Goal: Information Seeking & Learning: Compare options

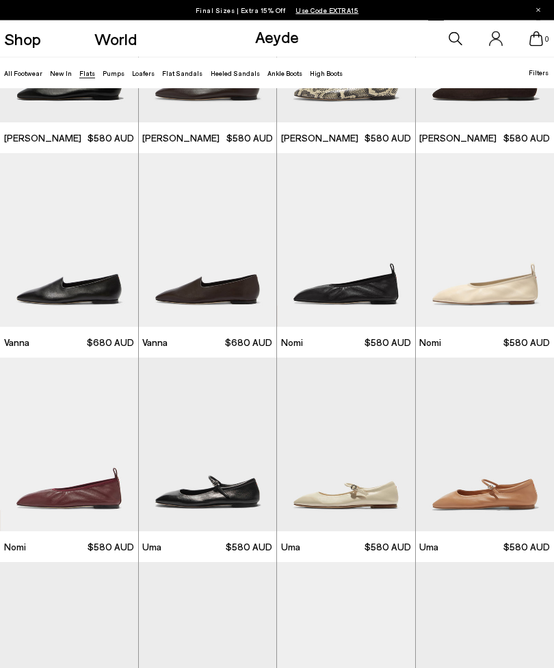
scroll to position [170, 0]
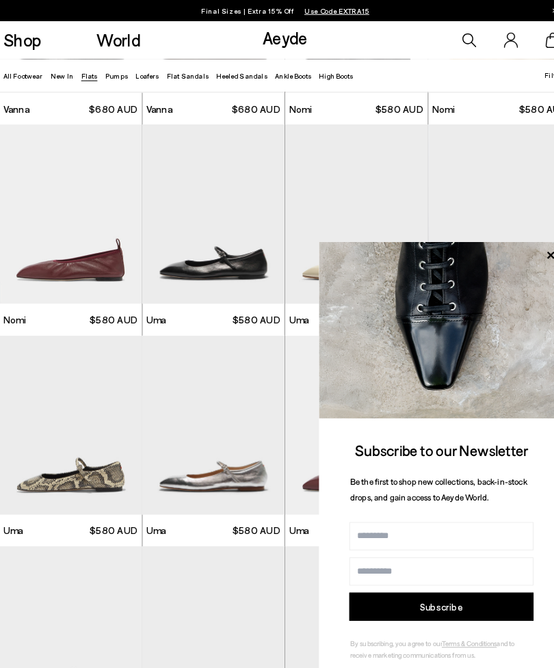
scroll to position [375, 0]
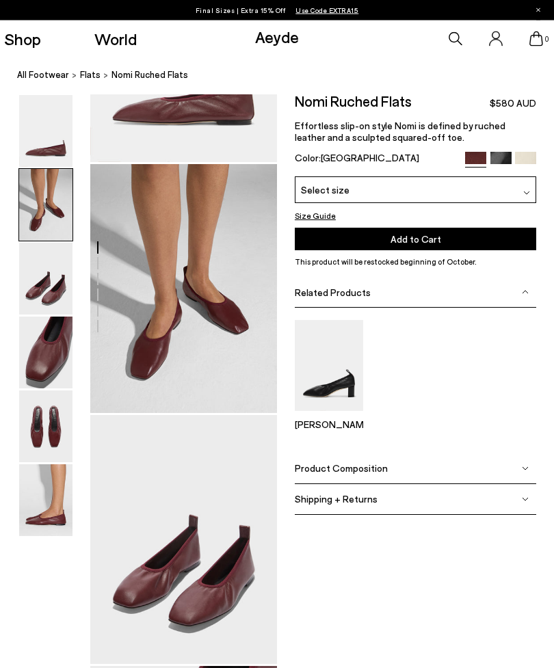
scroll to position [154, 0]
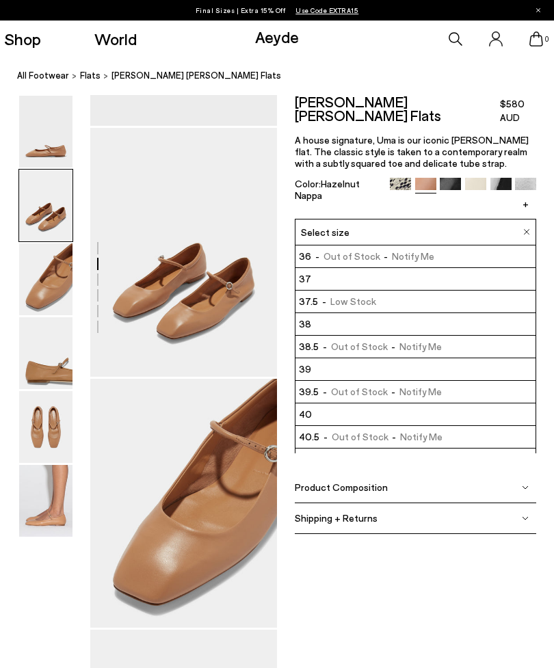
scroll to position [174, 0]
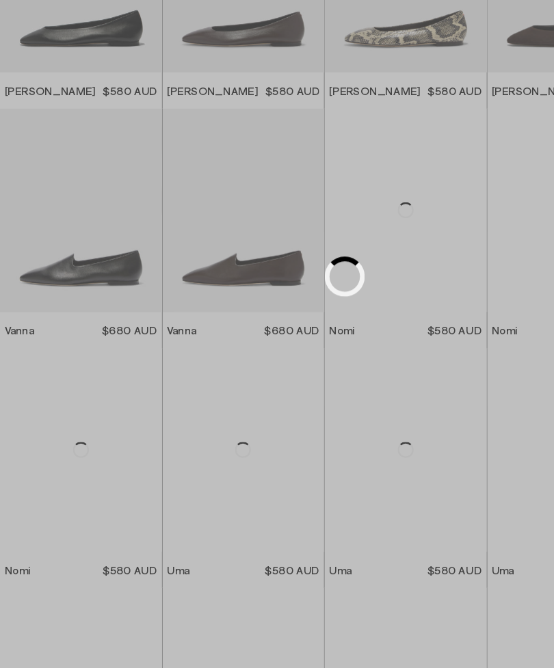
scroll to position [200, 0]
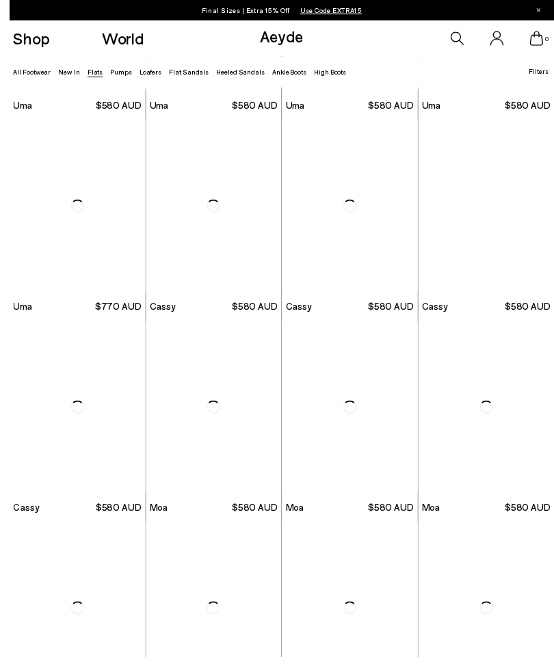
scroll to position [826, 0]
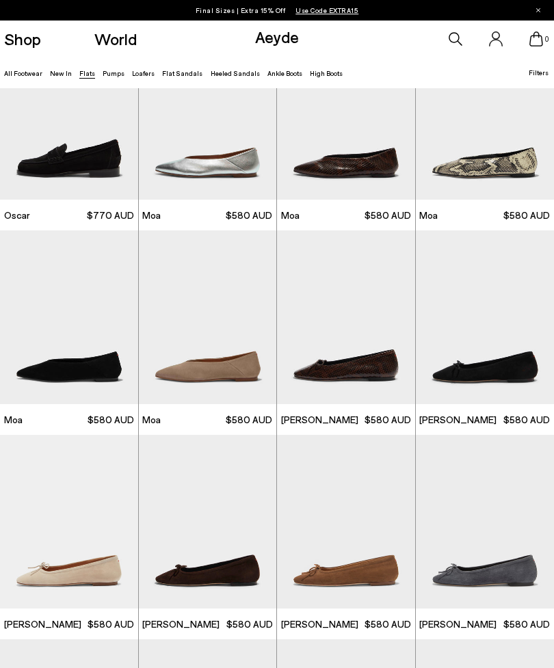
scroll to position [1920, 0]
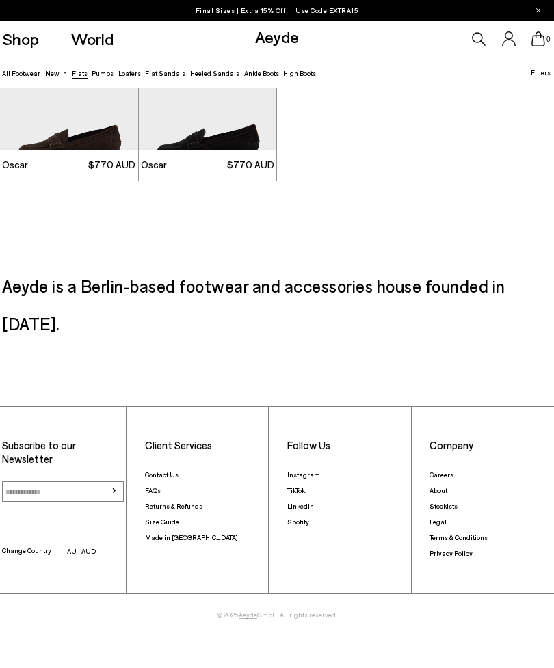
scroll to position [3204, 0]
